Goal: Task Accomplishment & Management: Manage account settings

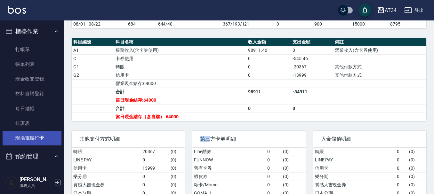
scroll to position [128, 0]
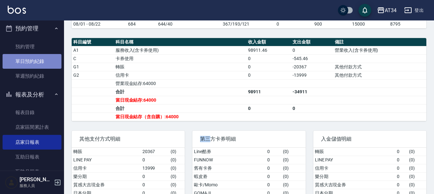
click at [41, 63] on link "單日預約紀錄" at bounding box center [32, 61] width 59 height 15
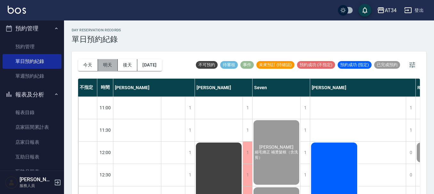
click at [111, 64] on button "明天" at bounding box center [108, 65] width 20 height 12
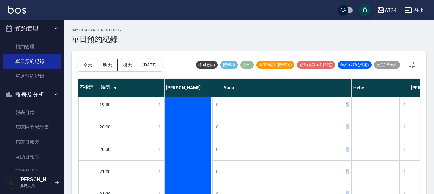
scroll to position [399, 510]
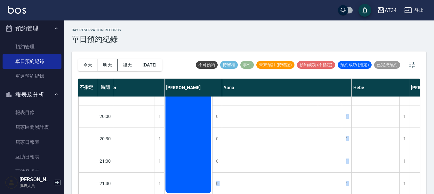
drag, startPoint x: 278, startPoint y: 189, endPoint x: 207, endPoint y: 189, distance: 71.0
click at [207, 189] on div "[DATE] [DATE] [DATE] [DATE] 不可預約 待審核 事件 未來預訂 (待確認) 預約成功 (不指定) 預約成功 (指定) 已完成預約 不…" at bounding box center [249, 126] width 354 height 150
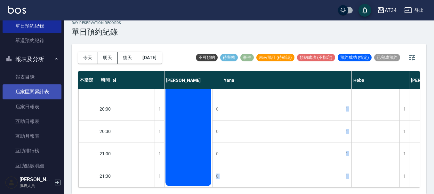
scroll to position [256, 0]
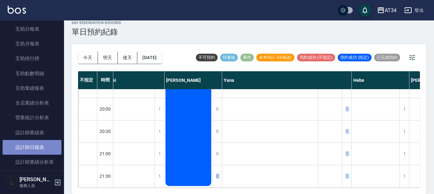
click at [33, 148] on link "設計師日報表" at bounding box center [32, 147] width 59 height 15
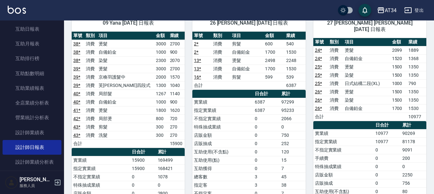
scroll to position [730, 0]
